Goal: Obtain resource: Obtain resource

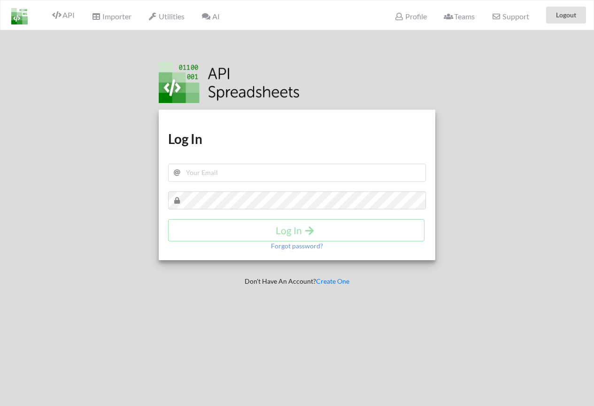
click at [16, 16] on img at bounding box center [19, 16] width 16 height 16
click at [65, 16] on span "API" at bounding box center [63, 15] width 23 height 11
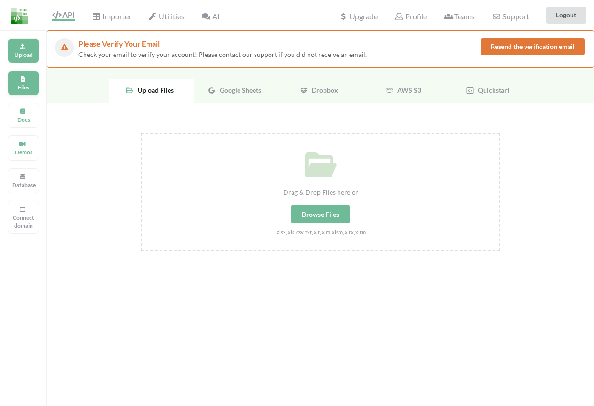
click at [23, 86] on p "Files" at bounding box center [23, 87] width 23 height 8
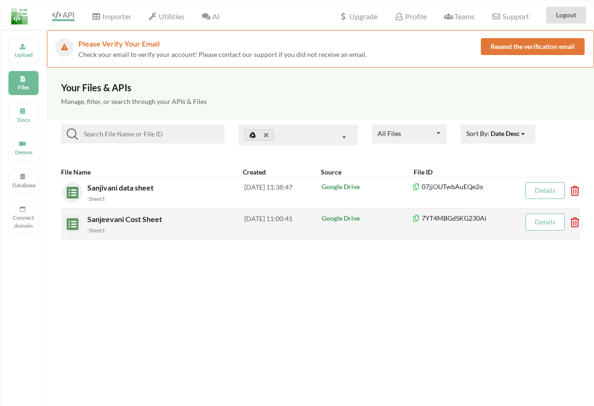
click at [152, 223] on div "Sanjeevani Cost Sheet 'Sheet1'" at bounding box center [165, 223] width 157 height 21
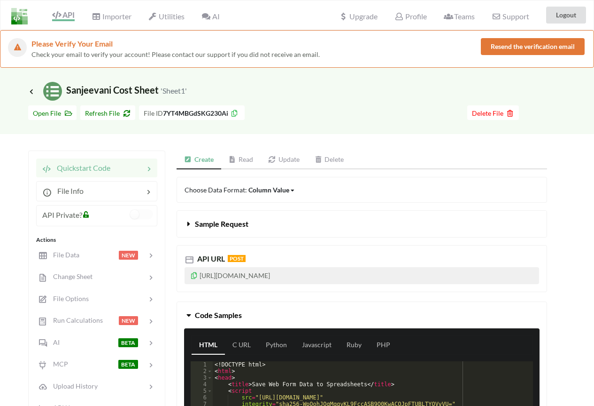
click at [237, 160] on link "Read" at bounding box center [241, 159] width 40 height 19
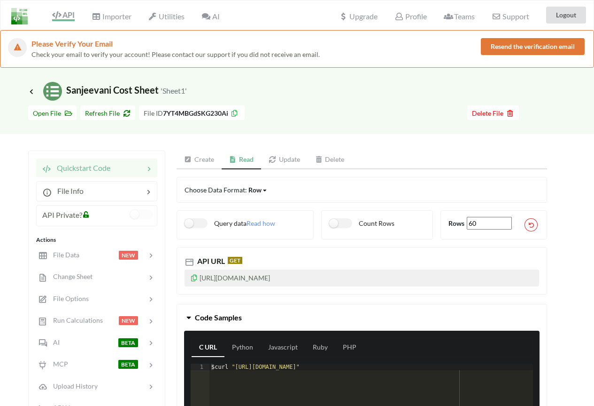
click at [193, 278] on icon at bounding box center [194, 276] width 8 height 7
click at [194, 281] on p "https://api.apispreadsheets.com/data/7YT4MBGdSKG230Ai/" at bounding box center [362, 277] width 355 height 17
click at [194, 279] on icon at bounding box center [194, 276] width 8 height 7
click at [30, 93] on icon at bounding box center [31, 91] width 8 height 8
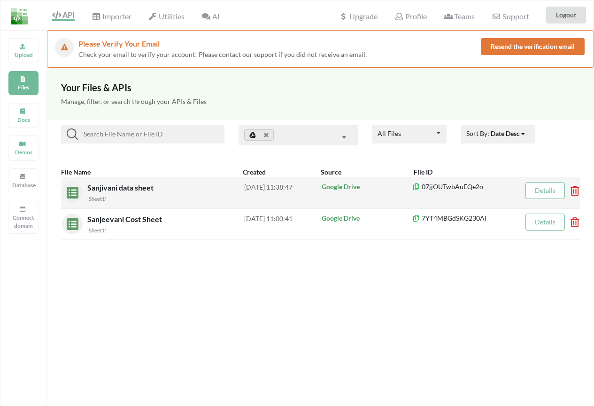
click at [165, 203] on div "'Sheet1'" at bounding box center [165, 198] width 157 height 10
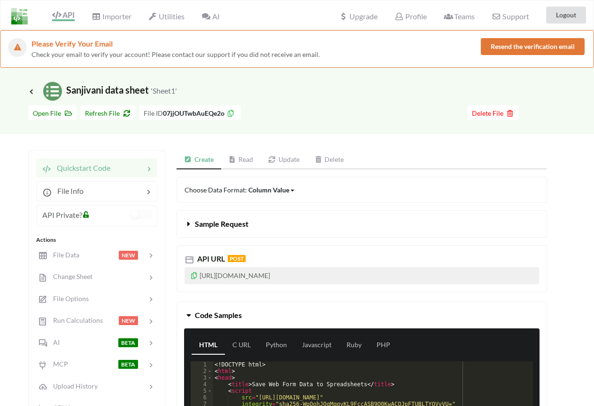
click at [242, 162] on link "Read" at bounding box center [241, 159] width 40 height 19
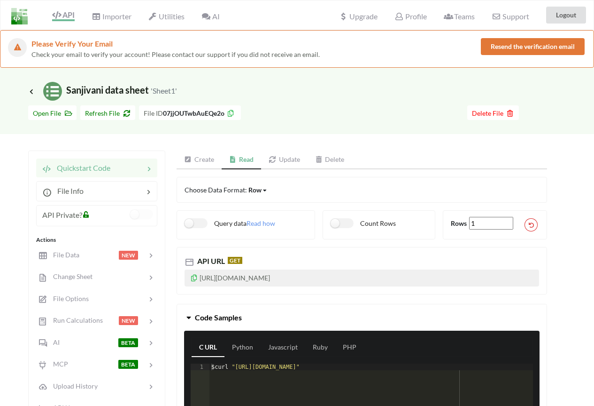
click at [214, 161] on link "Create" at bounding box center [199, 159] width 45 height 19
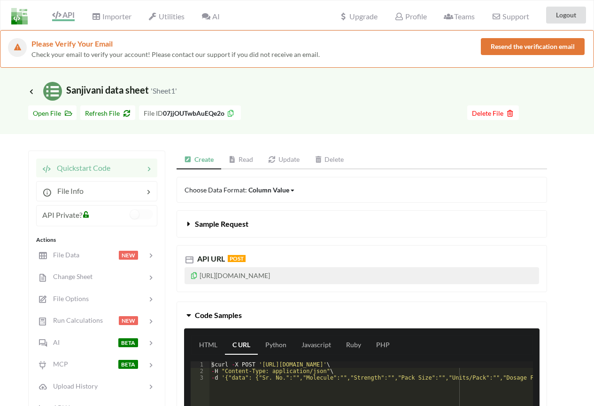
click at [195, 277] on icon at bounding box center [194, 274] width 8 height 7
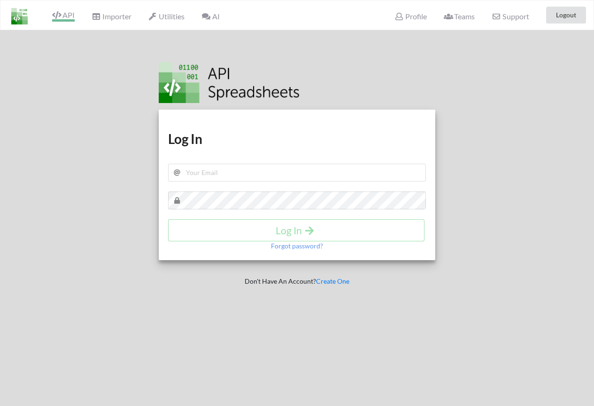
click at [70, 14] on span "API" at bounding box center [63, 15] width 23 height 11
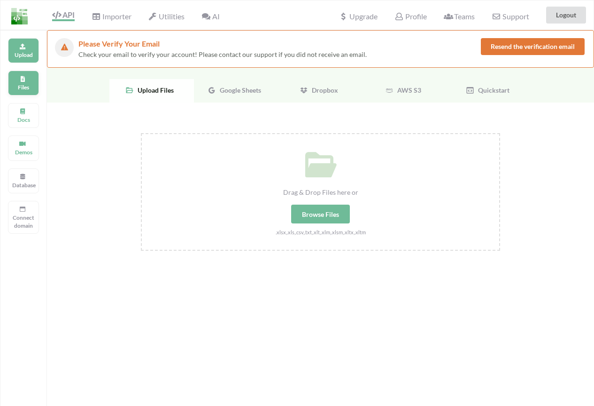
click at [21, 88] on p "Files" at bounding box center [23, 87] width 23 height 8
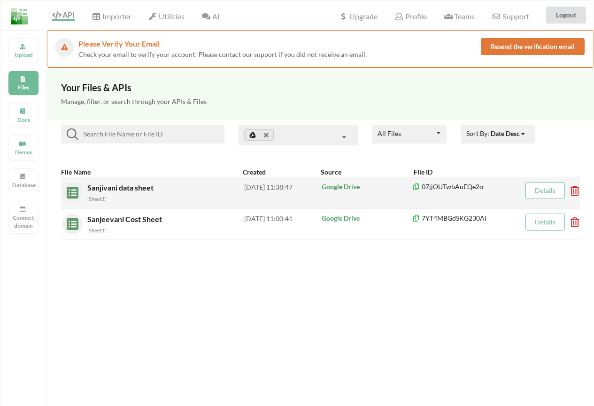
click at [145, 188] on span "Sanjivani data sheet" at bounding box center [121, 187] width 68 height 9
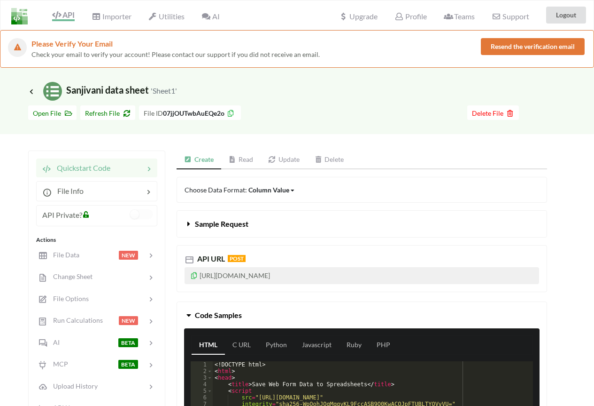
click at [194, 275] on icon at bounding box center [194, 274] width 8 height 7
